Goal: Find specific page/section: Find specific page/section

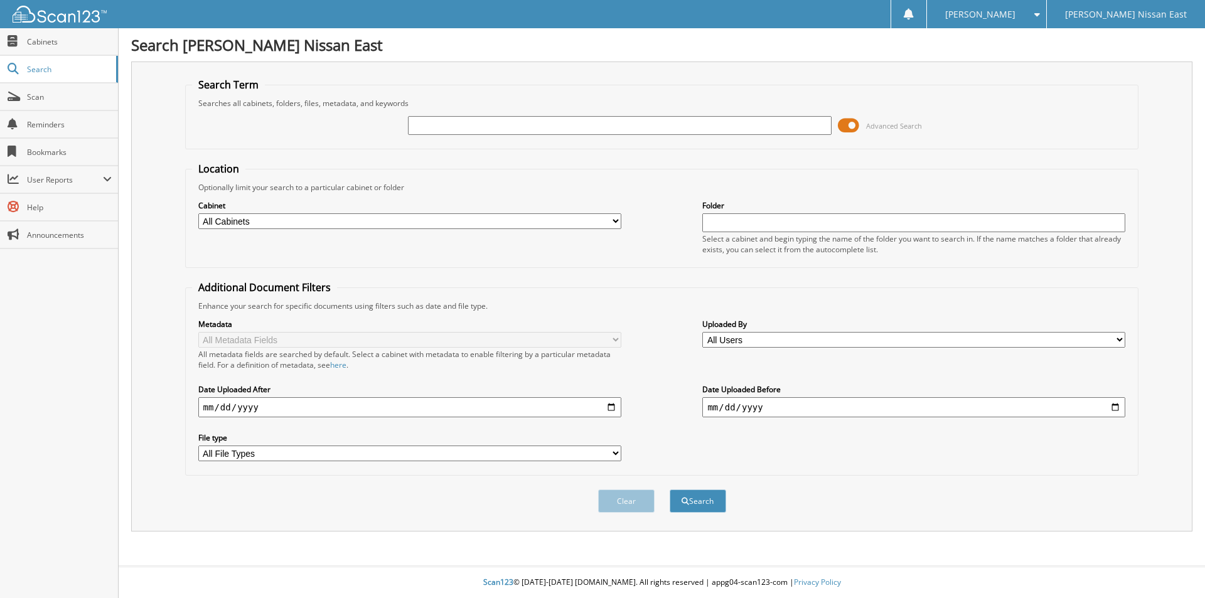
click at [599, 127] on input "text" at bounding box center [619, 125] width 423 height 19
type input "39983"
click at [670, 490] on button "Search" at bounding box center [698, 501] width 57 height 23
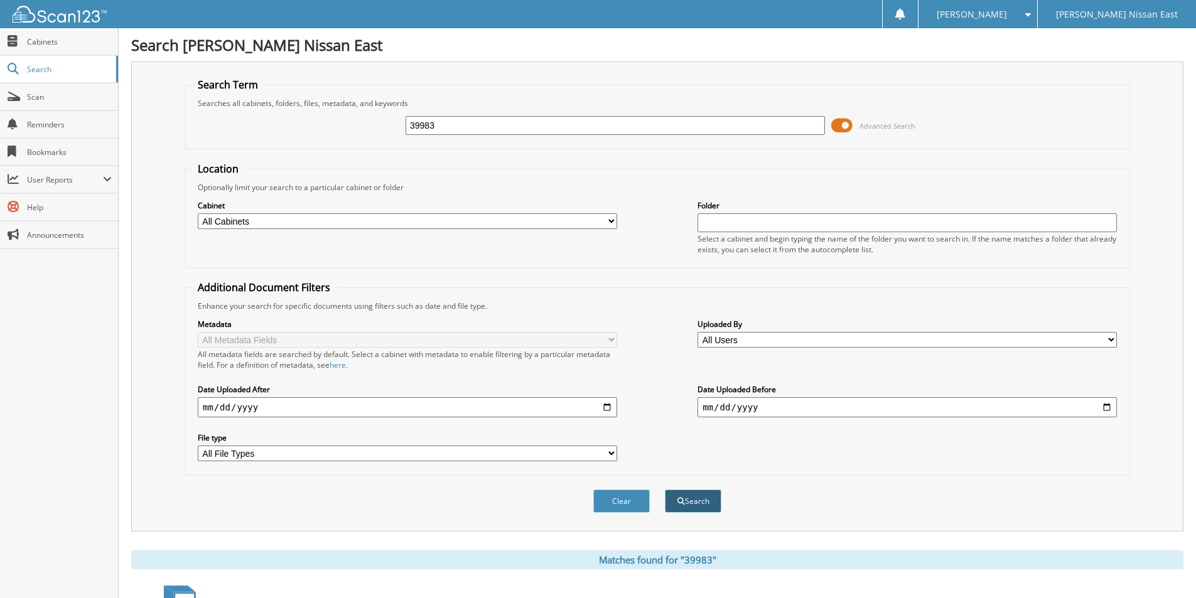
click at [691, 504] on button "Search" at bounding box center [693, 501] width 57 height 23
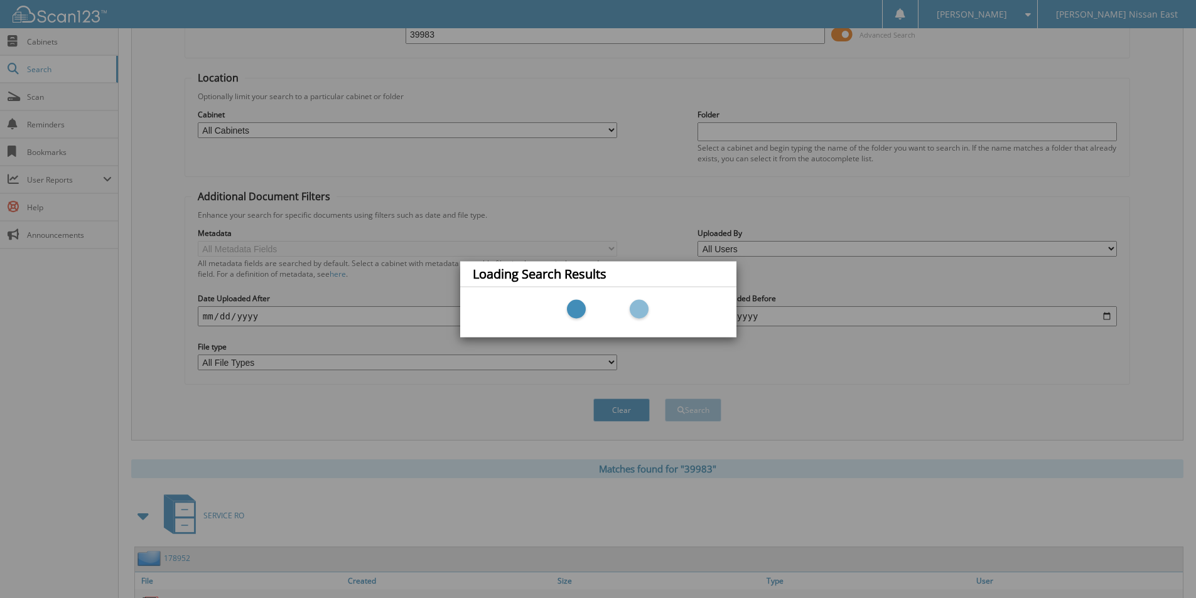
scroll to position [188, 0]
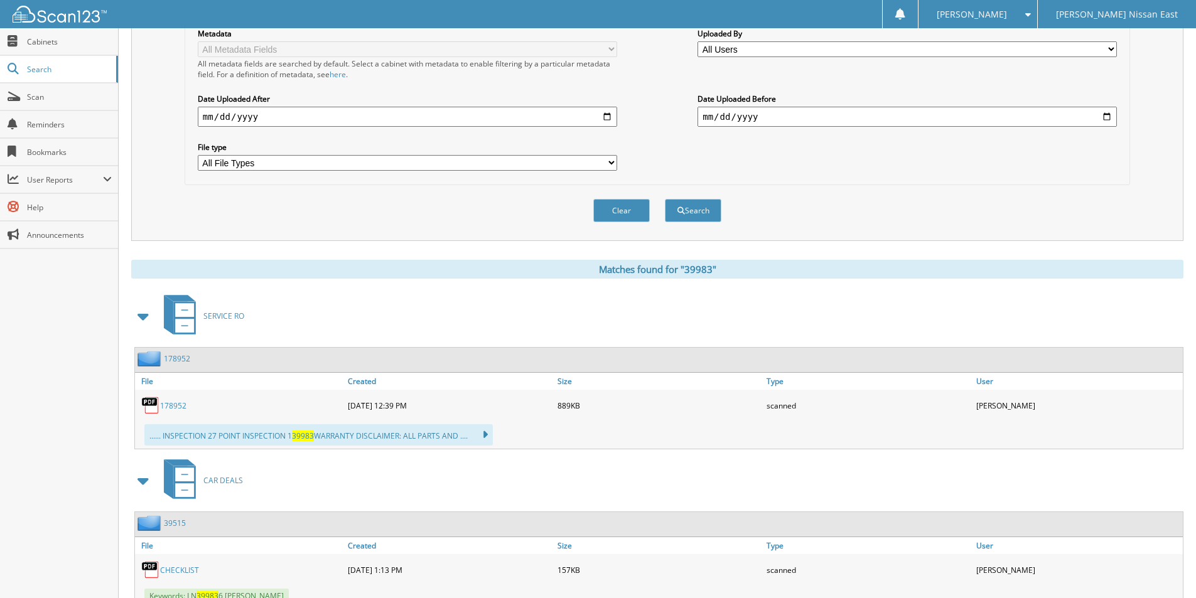
scroll to position [377, 0]
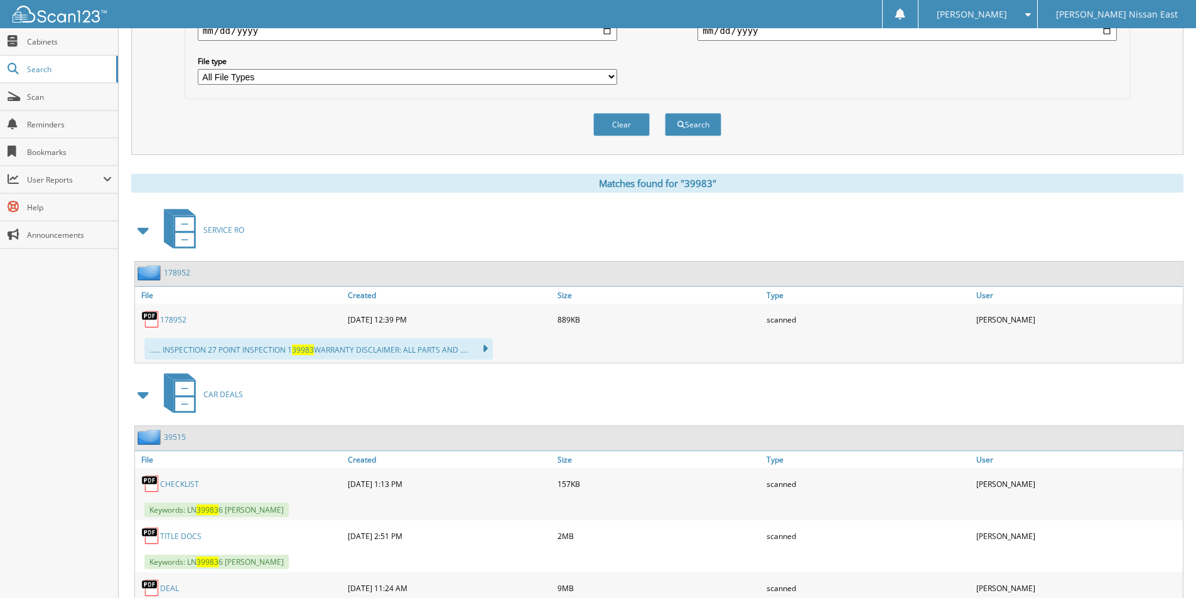
click at [232, 390] on span "CAR DEALS" at bounding box center [223, 394] width 40 height 11
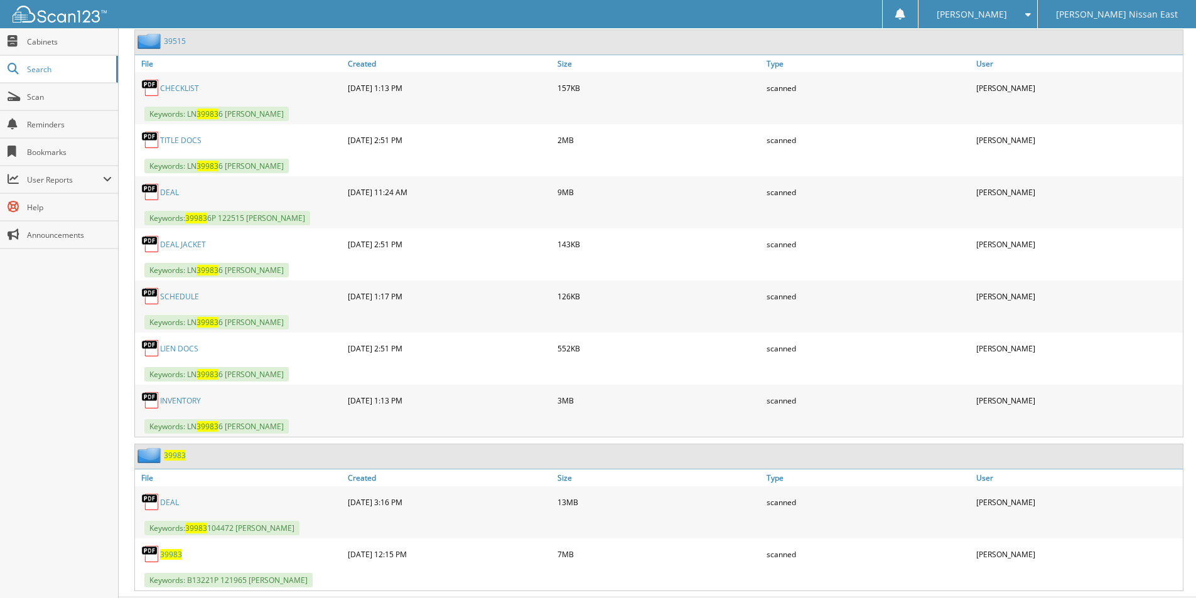
scroll to position [804, 0]
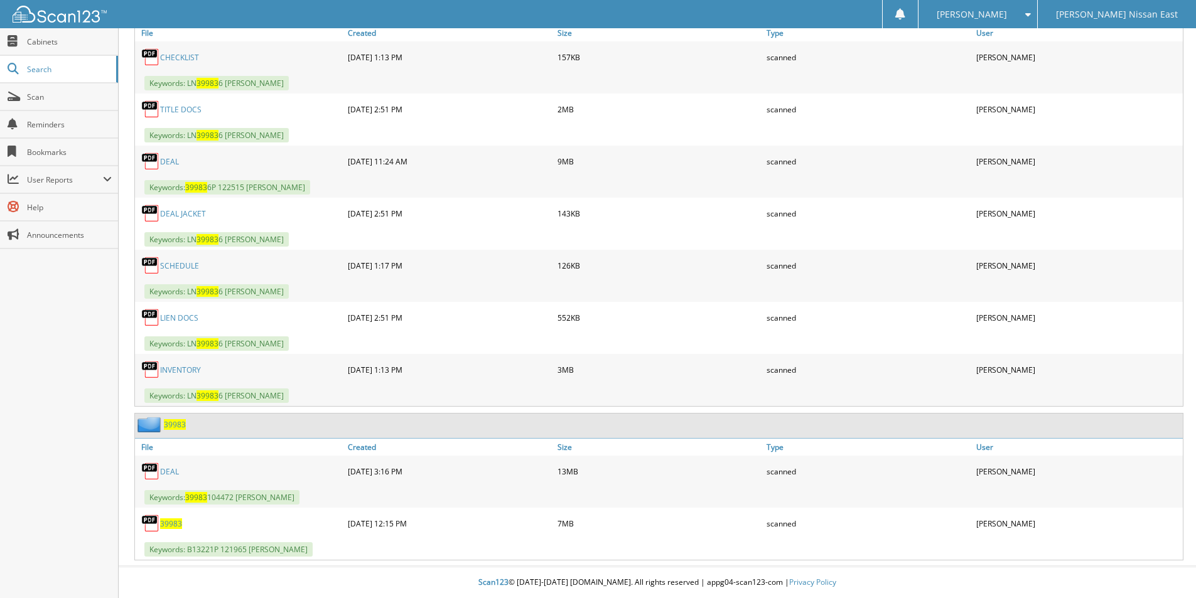
click at [164, 467] on link "DEAL" at bounding box center [169, 471] width 19 height 11
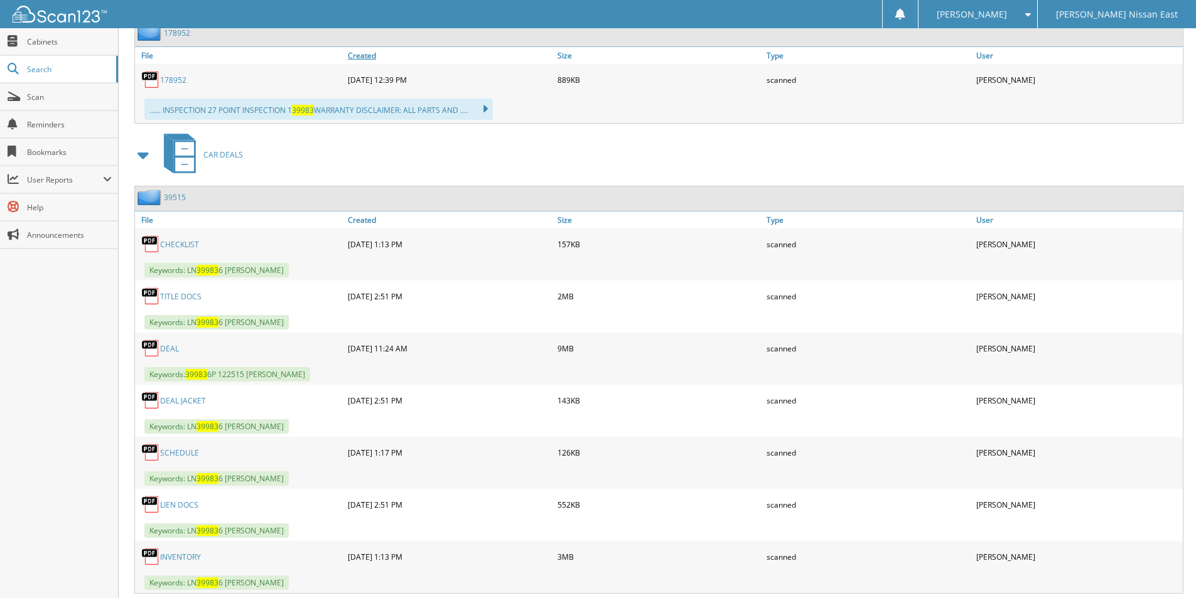
scroll to position [616, 0]
click at [53, 13] on img at bounding box center [60, 14] width 94 height 17
